Goal: Information Seeking & Learning: Learn about a topic

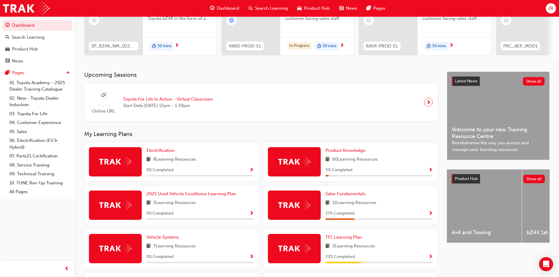
scroll to position [88, 0]
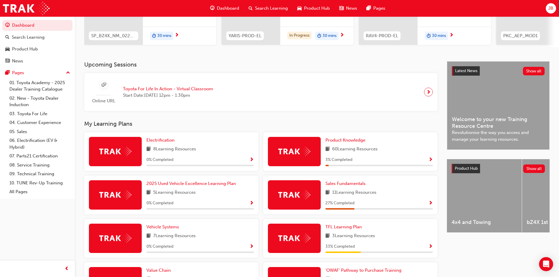
click at [427, 95] on span "next-icon" at bounding box center [428, 92] width 4 height 8
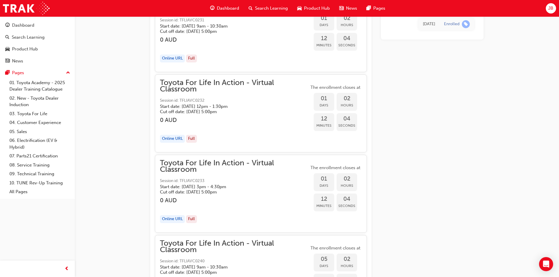
scroll to position [877, 0]
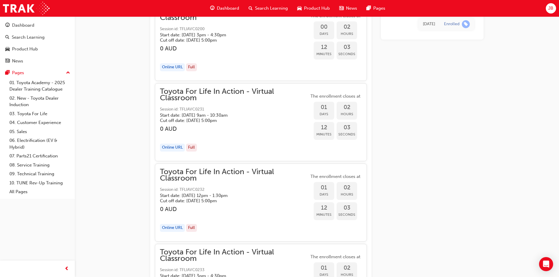
click at [227, 10] on span "Dashboard" at bounding box center [228, 8] width 22 height 7
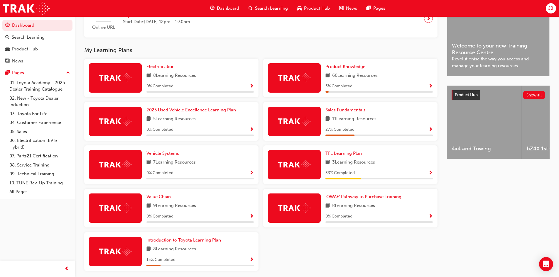
scroll to position [176, 0]
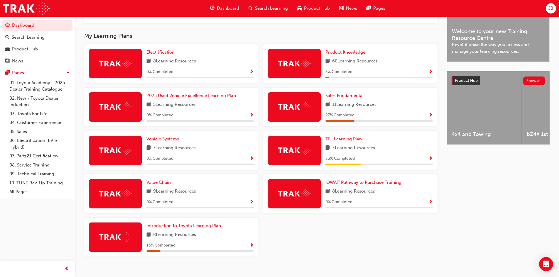
click at [345, 142] on span "TFL Learning Plan" at bounding box center [343, 138] width 36 height 5
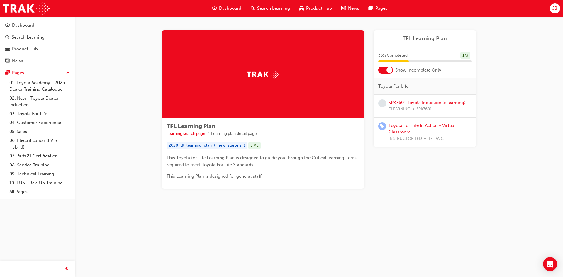
click at [385, 70] on div at bounding box center [385, 70] width 15 height 7
click at [425, 104] on link "SPK7601 Toyota Induction (eLearning)" at bounding box center [427, 102] width 77 height 5
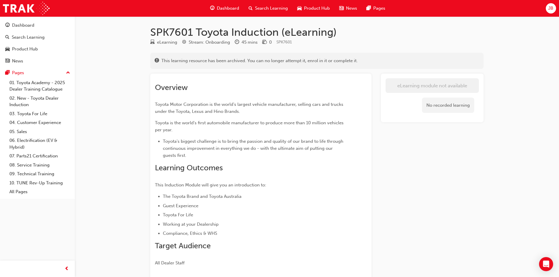
click at [231, 10] on span "Dashboard" at bounding box center [228, 8] width 22 height 7
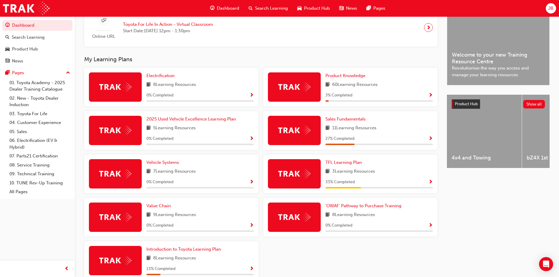
scroll to position [187, 0]
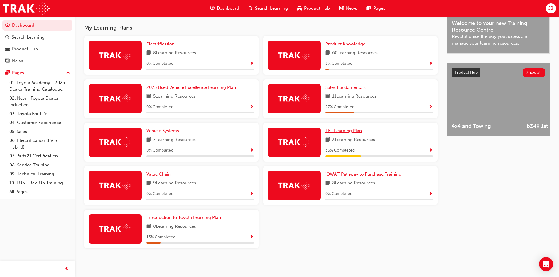
click at [349, 130] on span "TFL Learning Plan" at bounding box center [343, 130] width 36 height 5
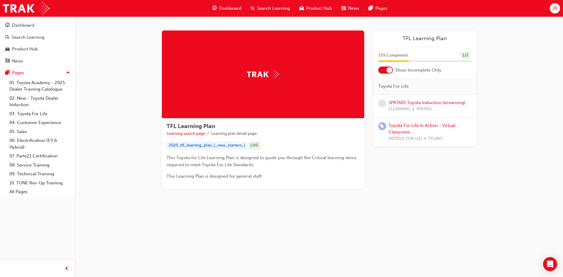
click at [318, 8] on span "Product Hub" at bounding box center [319, 8] width 26 height 7
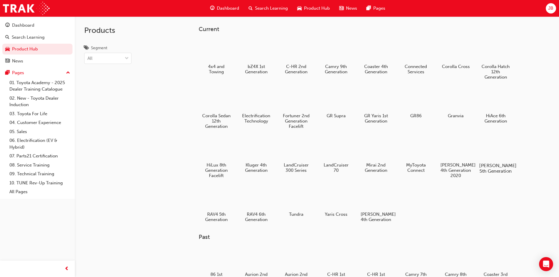
click at [491, 164] on h5 "[PERSON_NAME] 5th Generation" at bounding box center [495, 168] width 33 height 11
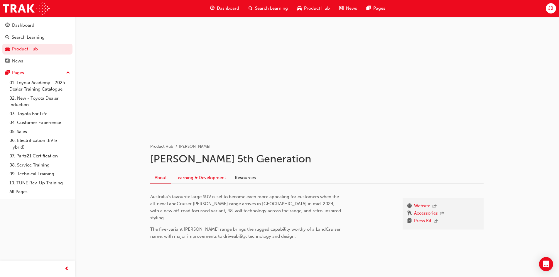
click at [194, 179] on link "Learning & Development" at bounding box center [200, 177] width 59 height 11
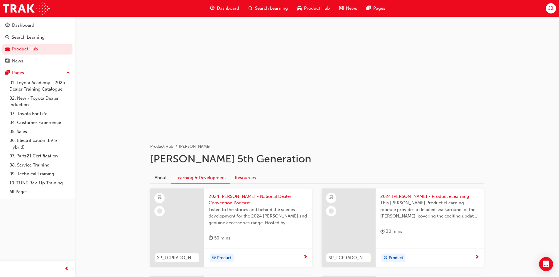
click at [251, 179] on link "Resources" at bounding box center [245, 177] width 30 height 11
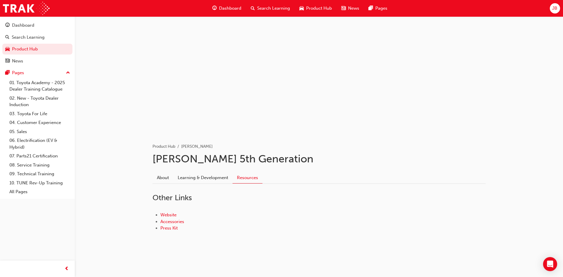
click at [232, 9] on span "Dashboard" at bounding box center [230, 8] width 22 height 7
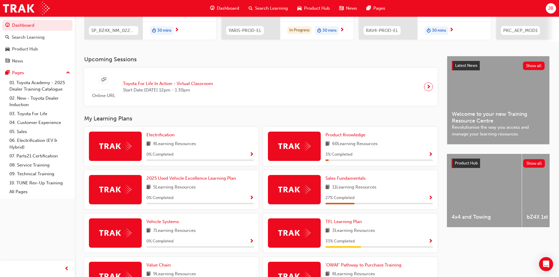
scroll to position [69, 0]
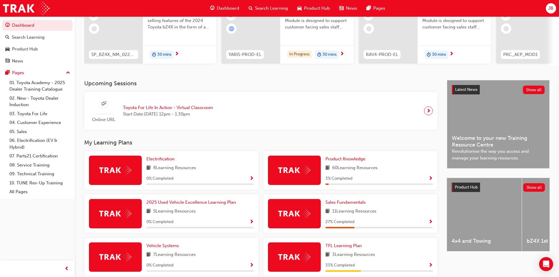
click at [322, 8] on span "Product Hub" at bounding box center [317, 8] width 26 height 7
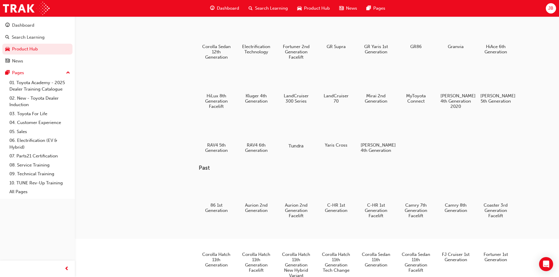
click at [293, 133] on div at bounding box center [296, 128] width 33 height 23
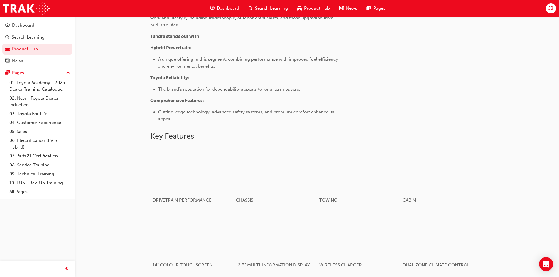
scroll to position [323, 0]
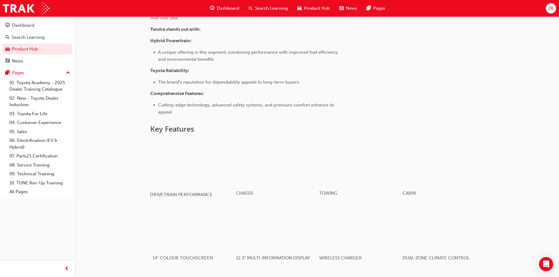
click at [180, 171] on div "button" at bounding box center [192, 162] width 84 height 47
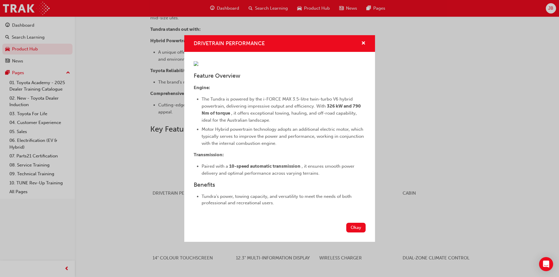
scroll to position [16, 0]
click at [351, 233] on button "Okay" at bounding box center [355, 228] width 19 height 10
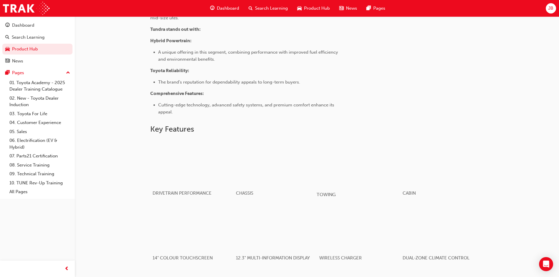
click at [354, 158] on div "button" at bounding box center [359, 162] width 84 height 47
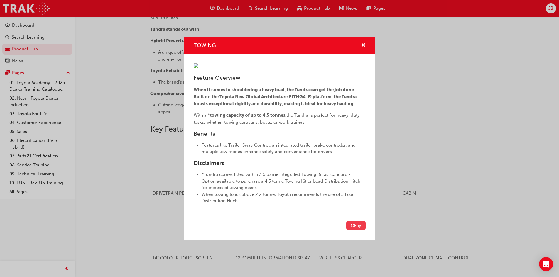
click at [353, 231] on button "Okay" at bounding box center [355, 226] width 19 height 10
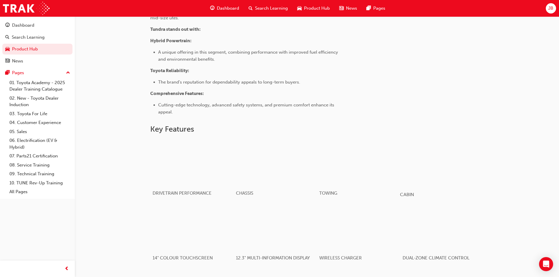
click at [432, 173] on div "button" at bounding box center [442, 162] width 84 height 47
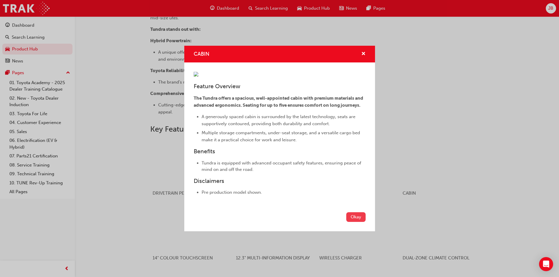
click at [354, 222] on button "Okay" at bounding box center [355, 217] width 19 height 10
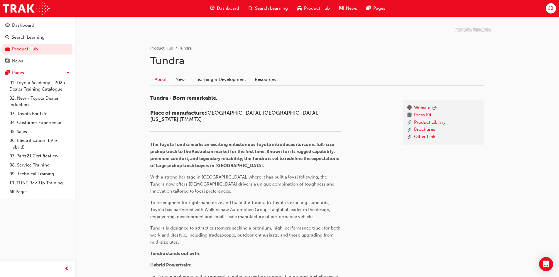
scroll to position [88, 0]
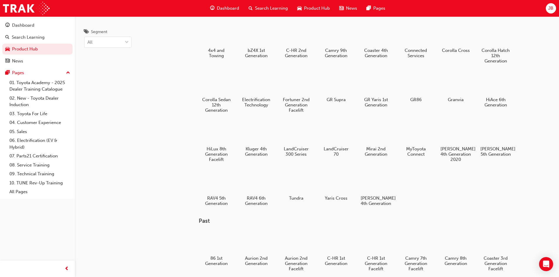
scroll to position [29, 0]
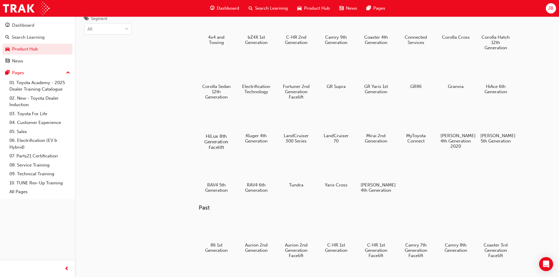
click at [216, 136] on h5 "HiLux 8th Generation Facelift" at bounding box center [216, 141] width 33 height 17
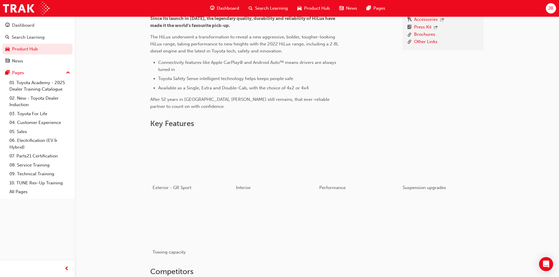
scroll to position [205, 0]
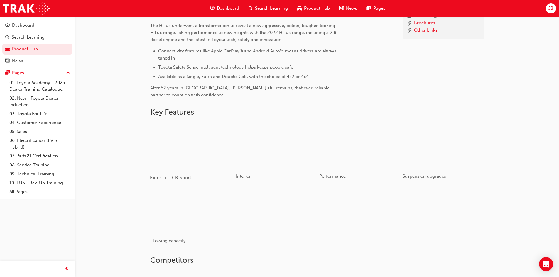
click at [191, 145] on div "button" at bounding box center [192, 145] width 84 height 47
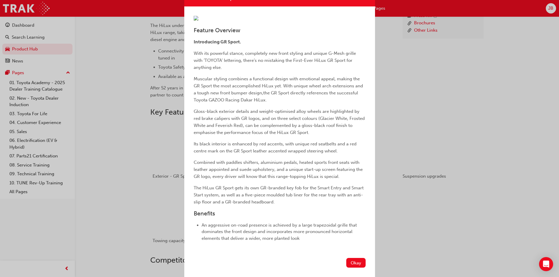
scroll to position [108, 0]
click at [357, 264] on button "Okay" at bounding box center [355, 263] width 19 height 10
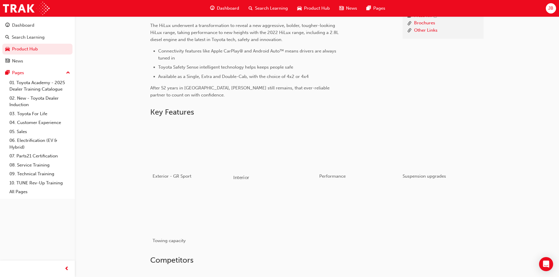
click at [276, 154] on div "button" at bounding box center [275, 145] width 84 height 47
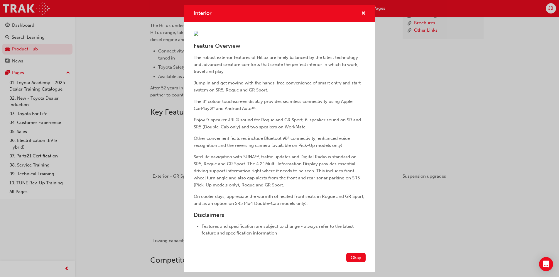
scroll to position [88, 0]
click at [355, 262] on button "Okay" at bounding box center [355, 258] width 19 height 10
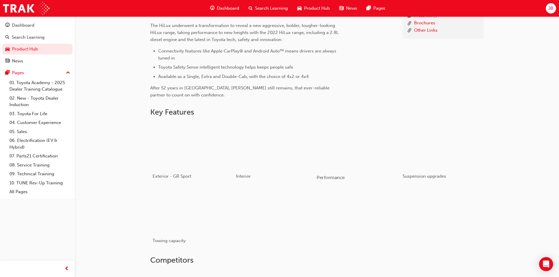
click at [361, 153] on div "button" at bounding box center [359, 145] width 84 height 47
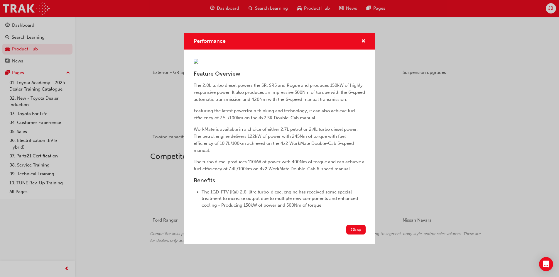
scroll to position [310, 0]
click at [357, 235] on button "Okay" at bounding box center [355, 230] width 19 height 10
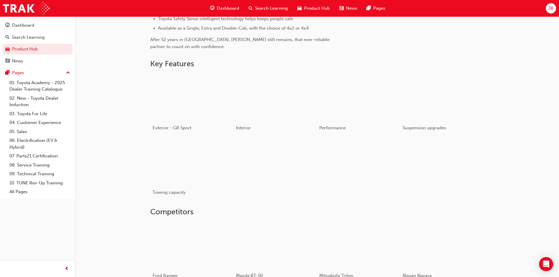
scroll to position [251, 0]
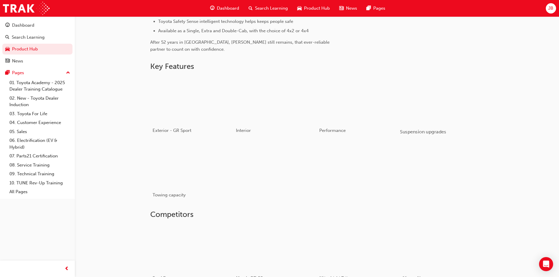
click at [445, 109] on div "button" at bounding box center [442, 99] width 84 height 47
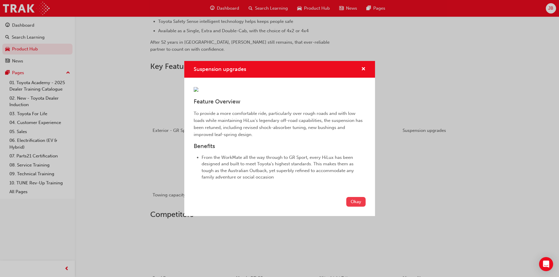
click at [356, 207] on button "Okay" at bounding box center [355, 202] width 19 height 10
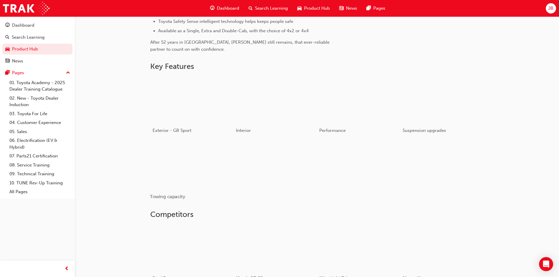
click at [192, 174] on div "button" at bounding box center [192, 164] width 84 height 47
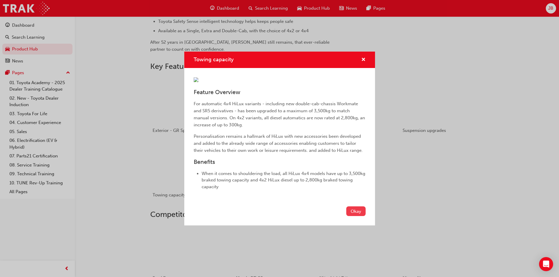
click at [355, 216] on button "Okay" at bounding box center [355, 212] width 19 height 10
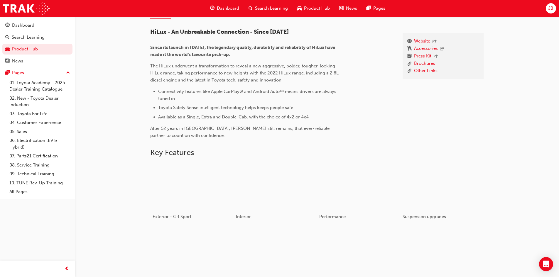
scroll to position [163, 0]
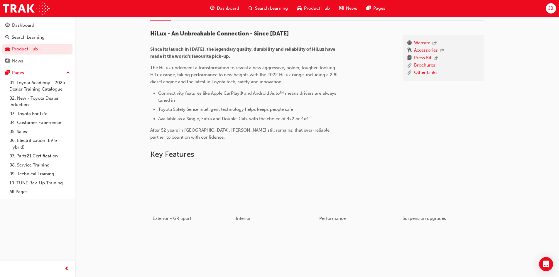
click at [429, 65] on link "Brochures" at bounding box center [424, 65] width 21 height 7
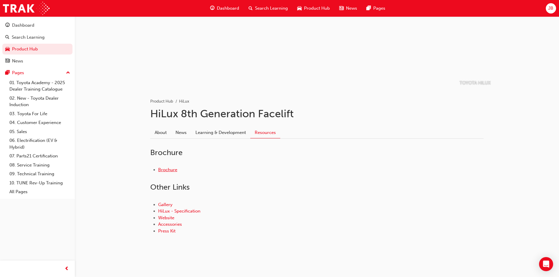
click at [172, 171] on link "Brochure" at bounding box center [167, 169] width 19 height 5
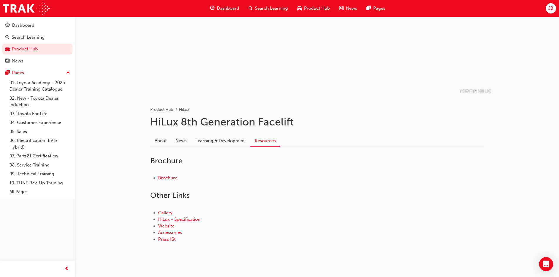
scroll to position [45, 0]
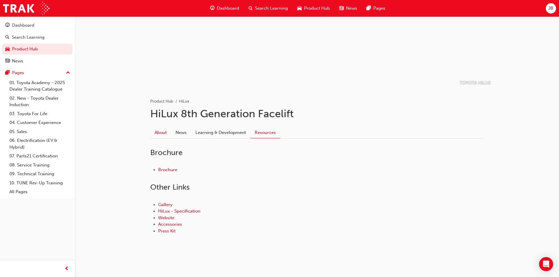
click at [163, 135] on link "About" at bounding box center [160, 132] width 21 height 11
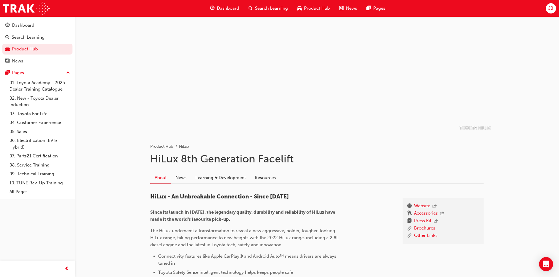
click at [324, 7] on span "Product Hub" at bounding box center [317, 8] width 26 height 7
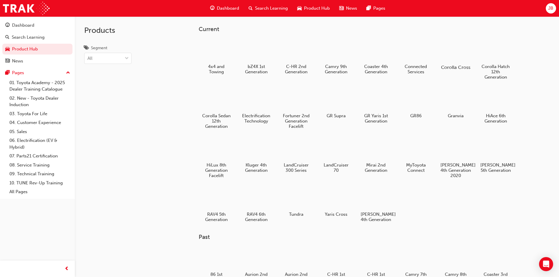
click at [460, 55] on div at bounding box center [455, 50] width 33 height 23
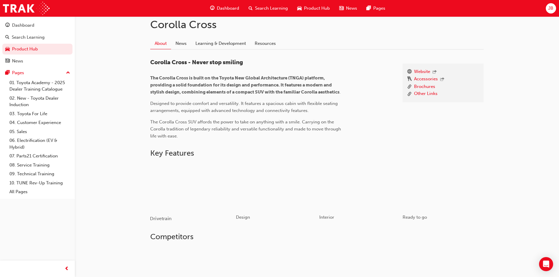
scroll to position [147, 0]
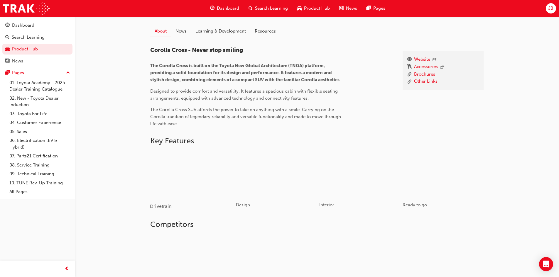
click at [192, 192] on div "button" at bounding box center [192, 174] width 84 height 47
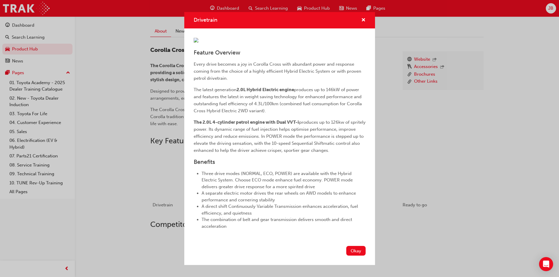
scroll to position [176, 0]
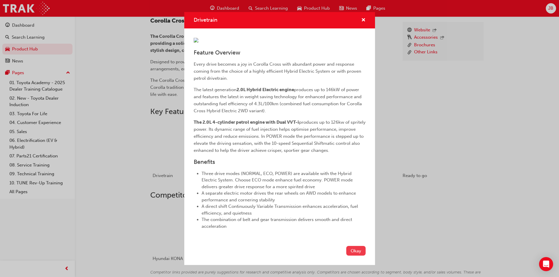
click at [352, 256] on button "Okay" at bounding box center [355, 251] width 19 height 10
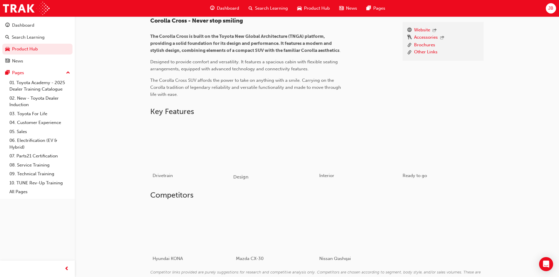
click at [283, 159] on div "button" at bounding box center [275, 144] width 84 height 47
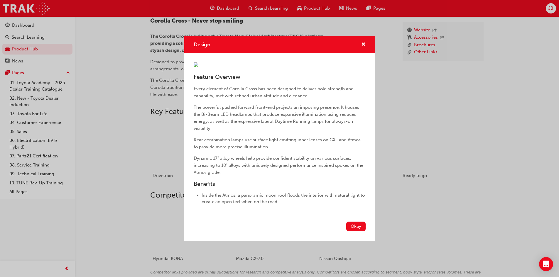
scroll to position [25, 0]
click at [349, 231] on button "Okay" at bounding box center [355, 227] width 19 height 10
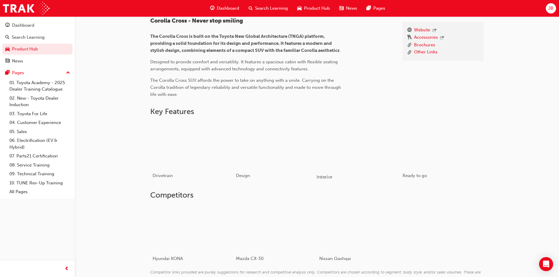
click at [368, 165] on div "button" at bounding box center [359, 144] width 84 height 47
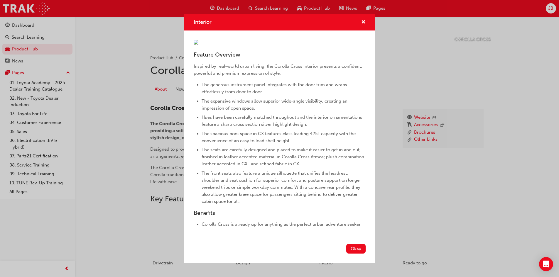
scroll to position [88, 0]
click at [361, 20] on span "cross-icon" at bounding box center [363, 22] width 4 height 5
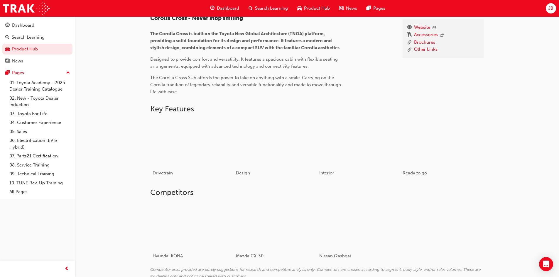
scroll to position [180, 0]
click at [436, 143] on div "button" at bounding box center [442, 141] width 84 height 47
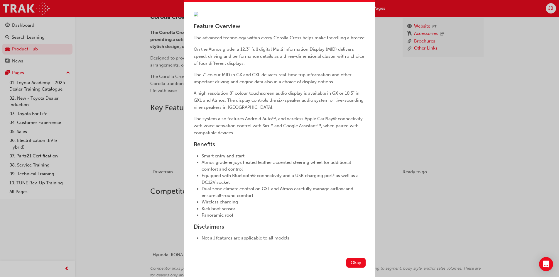
scroll to position [93, 0]
click at [349, 263] on button "Okay" at bounding box center [355, 263] width 19 height 10
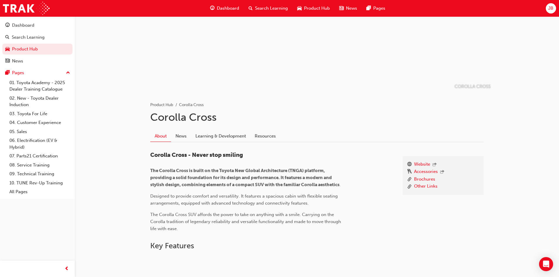
scroll to position [33, 0]
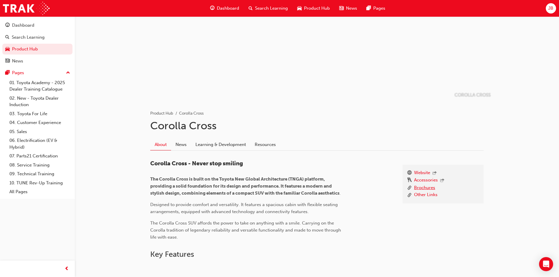
click at [420, 187] on link "Brochures" at bounding box center [424, 188] width 21 height 7
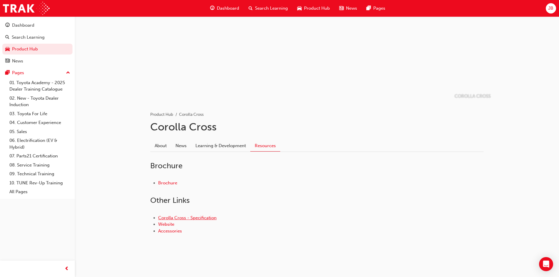
click at [183, 219] on link "Corolla Cross - Specification" at bounding box center [187, 217] width 58 height 5
click at [177, 231] on link "Accessories" at bounding box center [170, 231] width 24 height 5
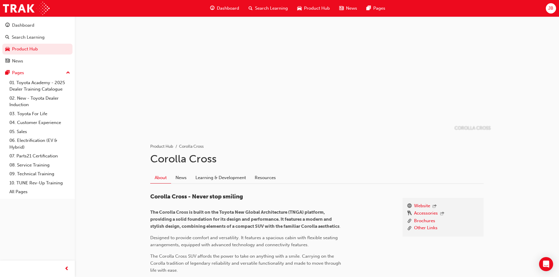
click at [322, 7] on span "Product Hub" at bounding box center [317, 8] width 26 height 7
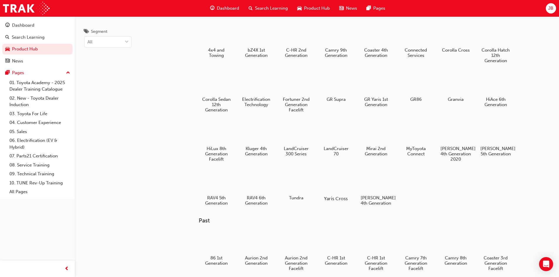
scroll to position [29, 0]
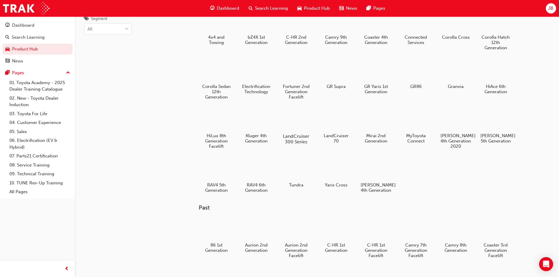
click at [289, 132] on div "LandCruiser 300 Series" at bounding box center [295, 126] width 37 height 42
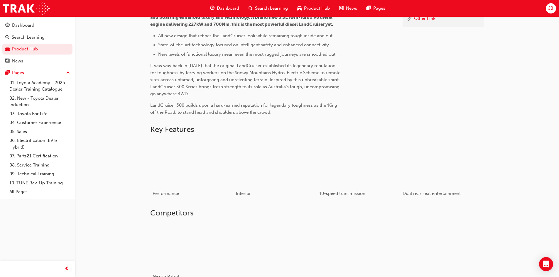
scroll to position [205, 0]
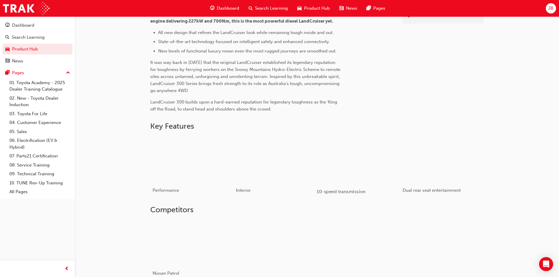
click at [349, 163] on div "button" at bounding box center [359, 159] width 84 height 47
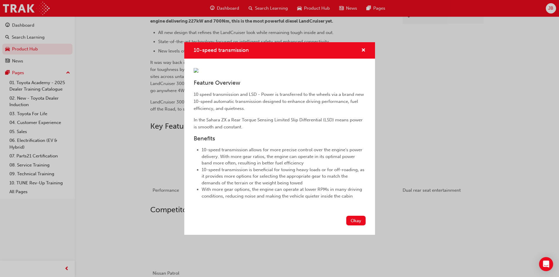
scroll to position [20, 0]
click at [348, 226] on button "Okay" at bounding box center [355, 221] width 19 height 10
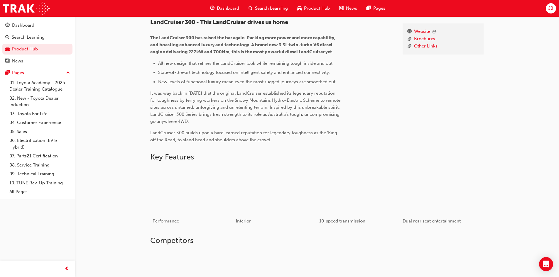
scroll to position [176, 0]
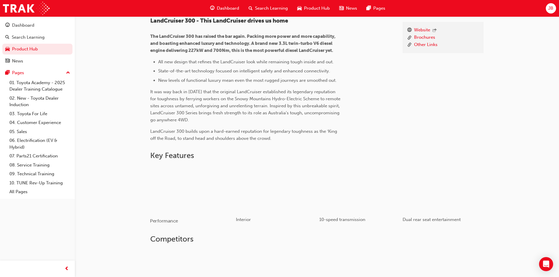
click at [188, 196] on div "button" at bounding box center [192, 188] width 84 height 47
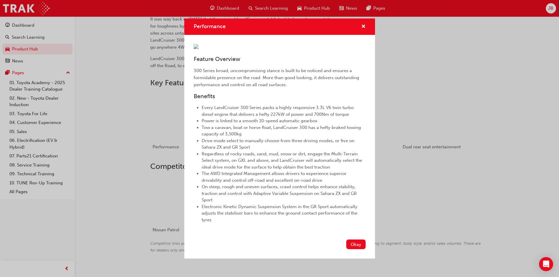
scroll to position [259, 0]
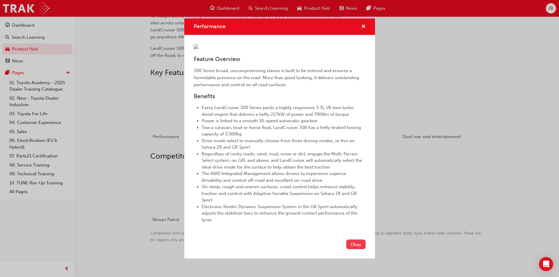
click at [353, 249] on button "Okay" at bounding box center [355, 245] width 19 height 10
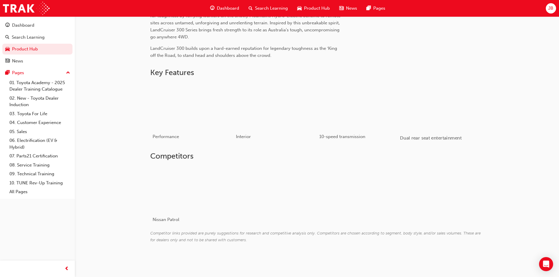
click at [426, 126] on div "button" at bounding box center [442, 105] width 84 height 47
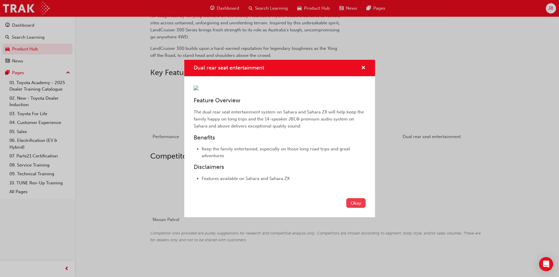
click at [356, 208] on button "Okay" at bounding box center [355, 203] width 19 height 10
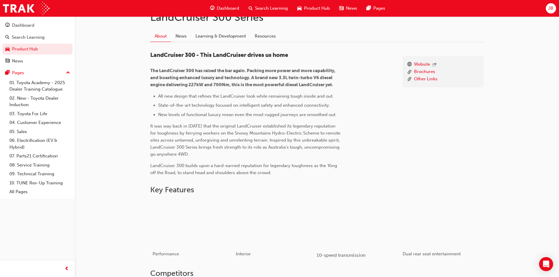
scroll to position [0, 0]
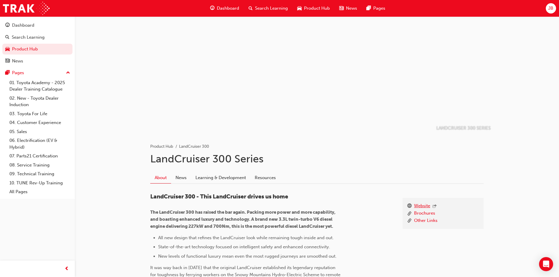
click at [422, 205] on link "Website" at bounding box center [422, 207] width 16 height 8
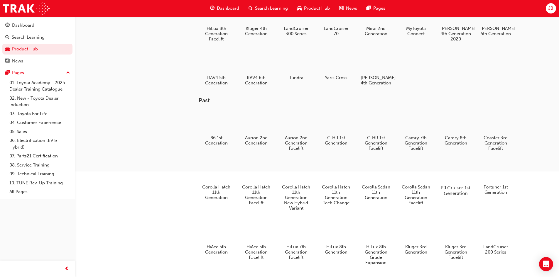
scroll to position [147, 0]
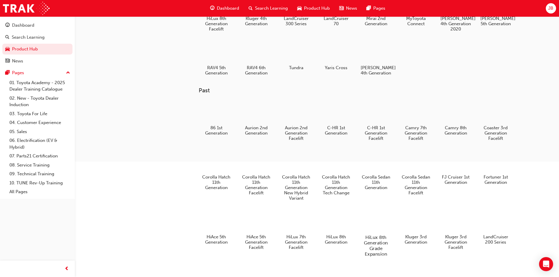
click at [373, 242] on h5 "HiLux 8th Generation Grade Expansion" at bounding box center [375, 246] width 33 height 22
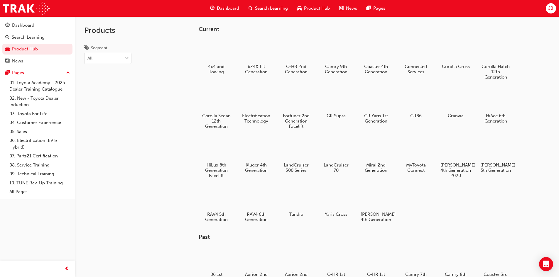
scroll to position [147, 0]
